Goal: Book appointment/travel/reservation

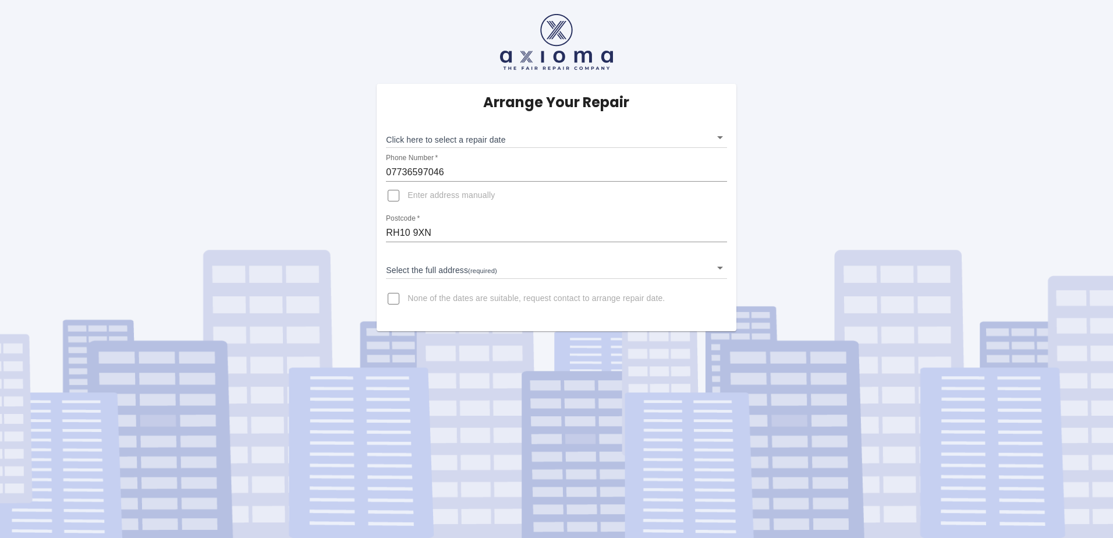
click at [455, 138] on body "Arrange Your Repair Click here to select a repair date ​ Phone Number   * 07736…" at bounding box center [556, 269] width 1113 height 538
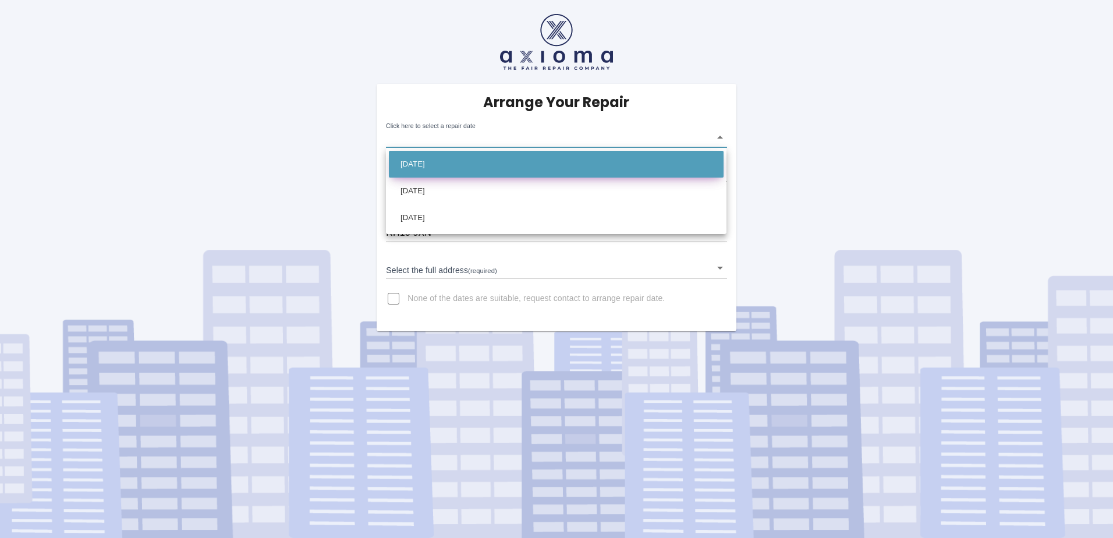
click at [518, 158] on li "[DATE]" at bounding box center [556, 164] width 335 height 27
type input "[DATE]T00:00:00.000Z"
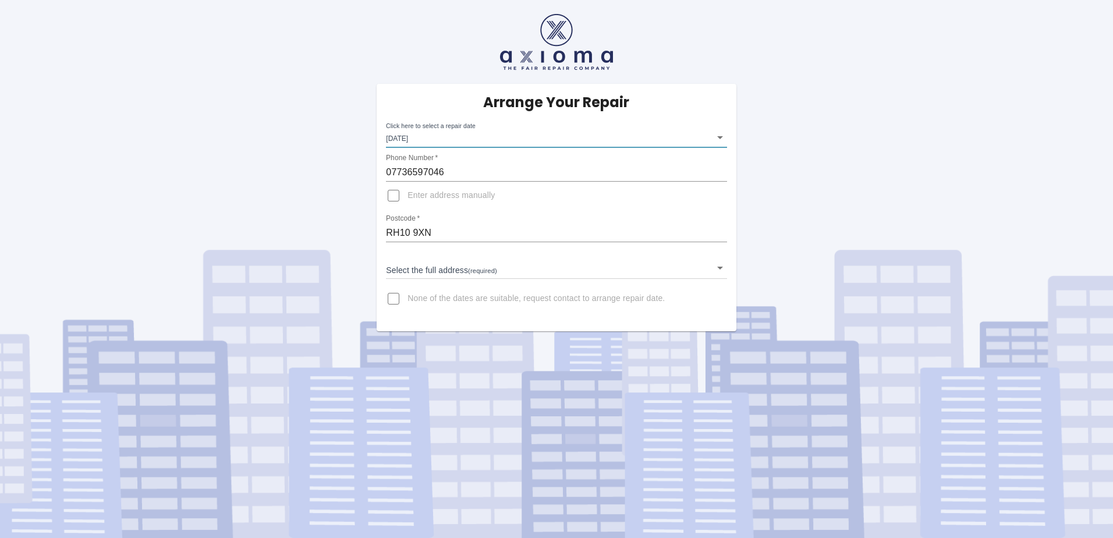
click at [723, 268] on body "Arrange Your Repair Click here to select a repair date [DATE] [DATE]T00:00:00.0…" at bounding box center [556, 269] width 1113 height 538
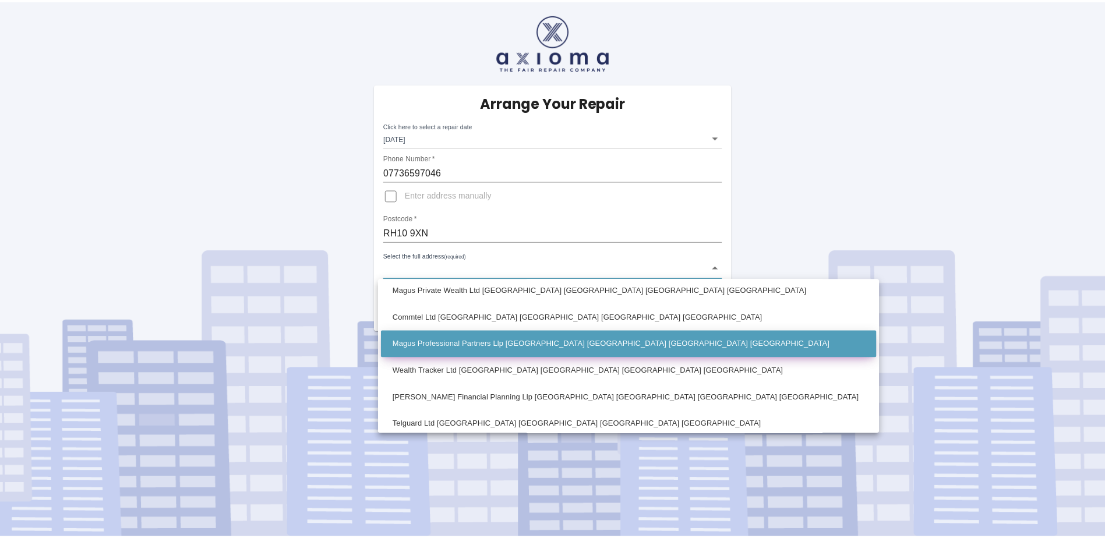
scroll to position [65, 0]
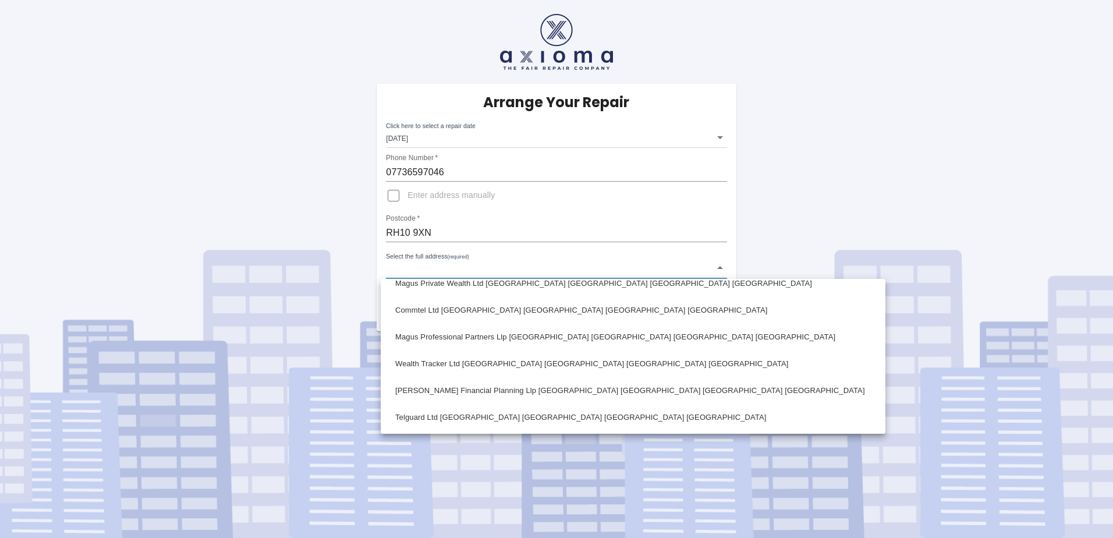
click at [756, 203] on div at bounding box center [556, 269] width 1113 height 538
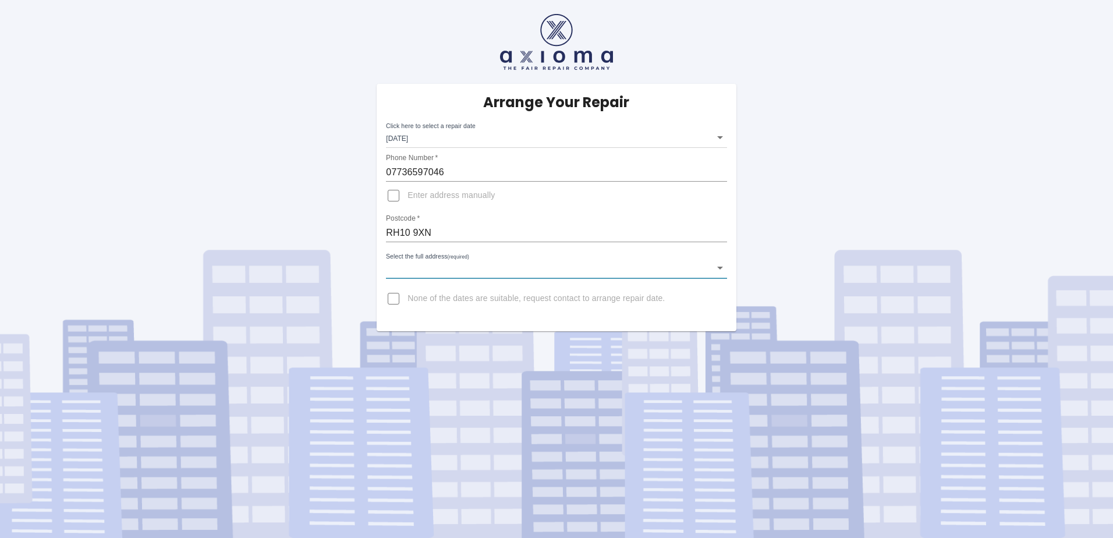
click at [392, 196] on input "Enter address manually" at bounding box center [394, 196] width 28 height 28
checkbox input "true"
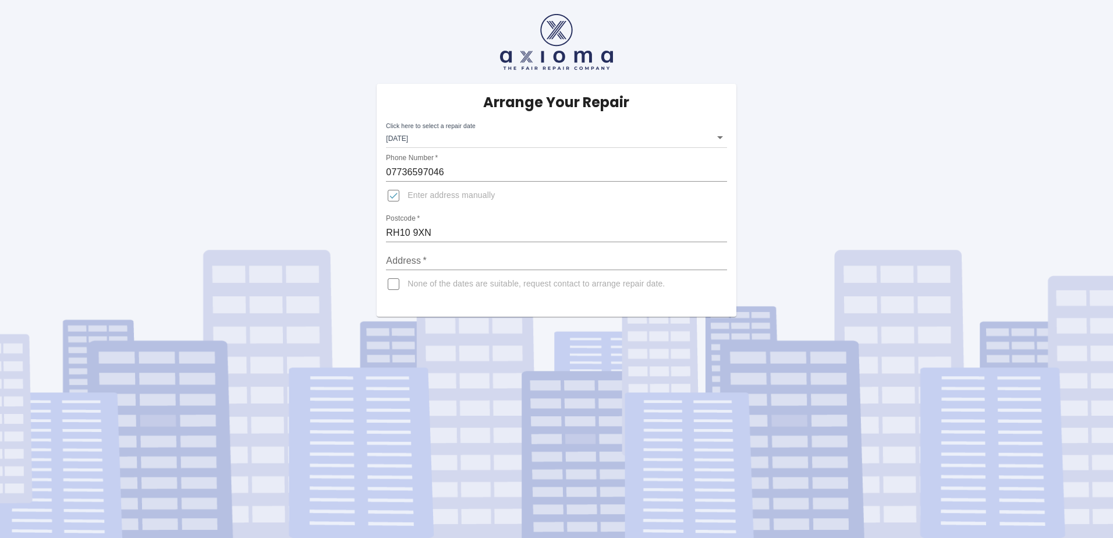
click at [417, 261] on input "Address   *" at bounding box center [556, 261] width 341 height 19
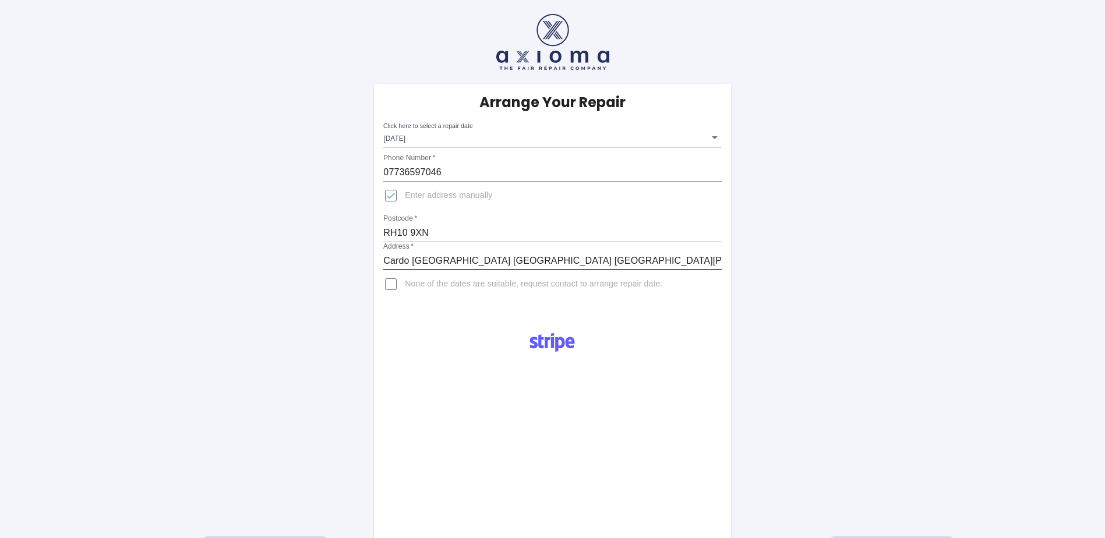
type input "Cardo [GEOGRAPHIC_DATA] [GEOGRAPHIC_DATA] [GEOGRAPHIC_DATA][PERSON_NAME]"
click at [526, 302] on div "Arrange Your Repair Click here to select a repair date [DATE] [DATE]T00:00:00.0…" at bounding box center [552, 200] width 356 height 233
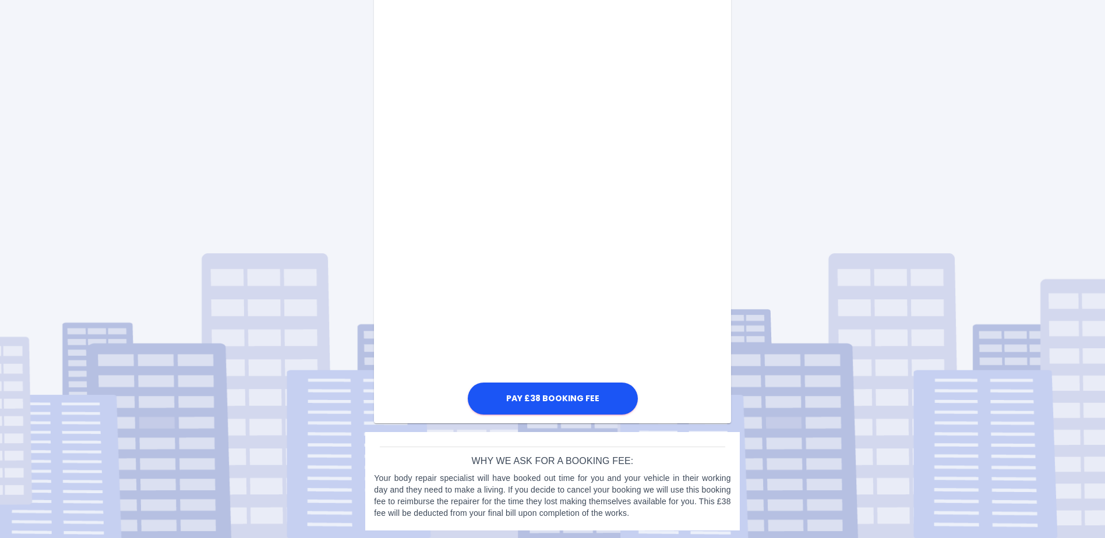
scroll to position [522, 0]
click at [537, 401] on button "Pay £38 Booking Fee" at bounding box center [553, 397] width 170 height 32
